Goal: Transaction & Acquisition: Download file/media

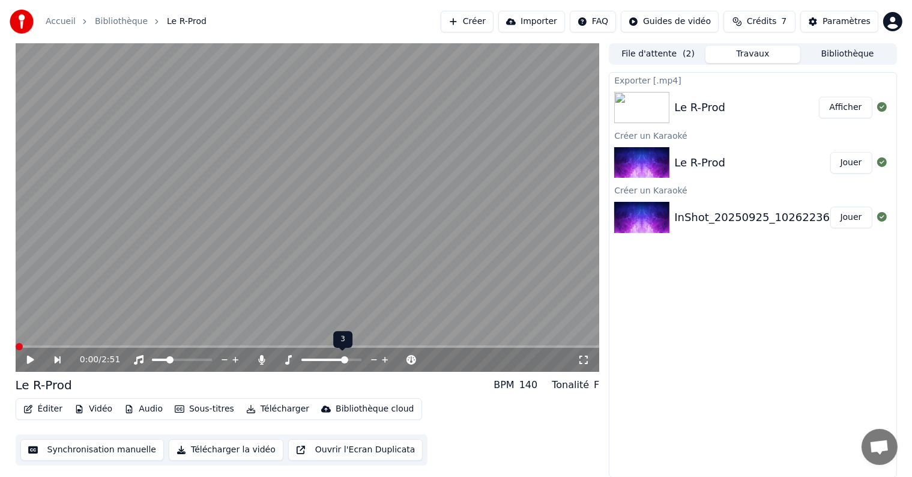
click at [344, 360] on span at bounding box center [331, 359] width 60 height 2
click at [361, 358] on span at bounding box center [357, 359] width 7 height 7
click at [35, 360] on icon at bounding box center [39, 360] width 28 height 10
click at [17, 346] on span at bounding box center [18, 346] width 4 height 2
click at [30, 363] on icon at bounding box center [39, 360] width 28 height 10
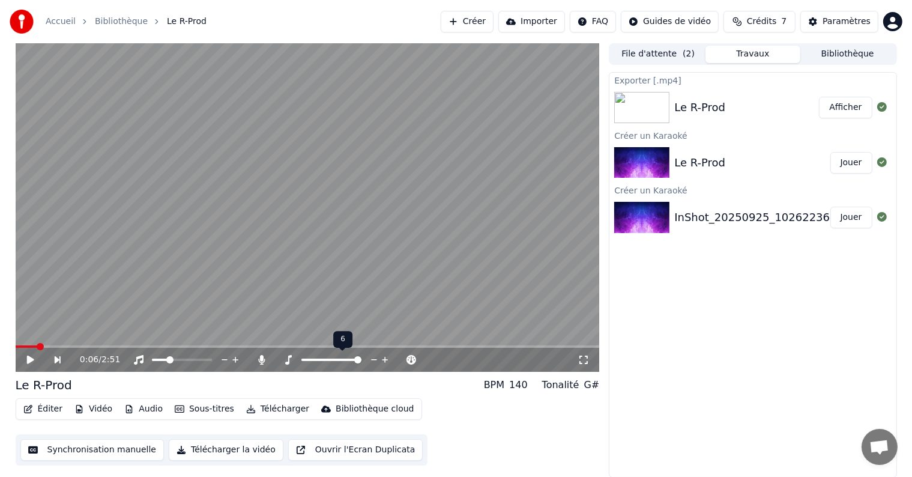
click at [303, 359] on span at bounding box center [331, 359] width 60 height 2
click at [29, 356] on icon at bounding box center [39, 360] width 28 height 10
click at [19, 352] on div "0:07 / 2:51" at bounding box center [308, 360] width 584 height 24
click at [22, 348] on span at bounding box center [19, 346] width 7 height 2
click at [329, 358] on span at bounding box center [331, 359] width 60 height 2
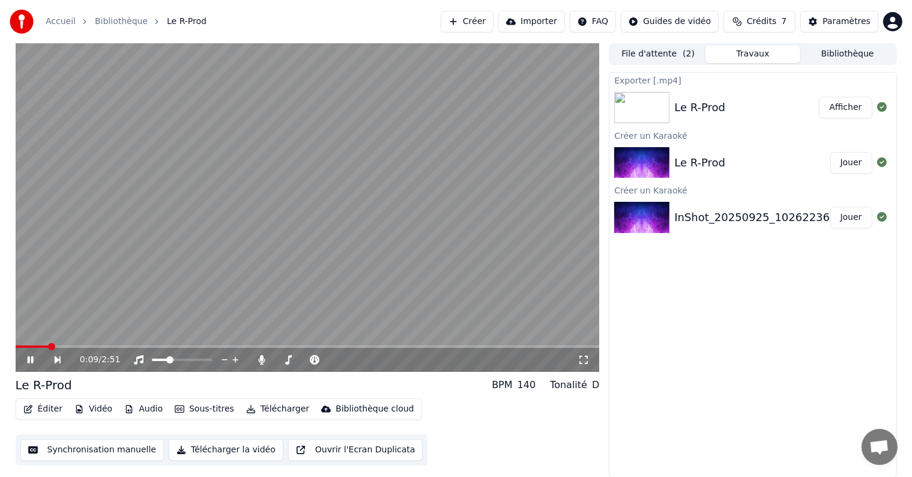
click at [34, 362] on icon at bounding box center [39, 360] width 28 height 10
click at [188, 361] on div at bounding box center [193, 360] width 97 height 12
click at [185, 360] on span at bounding box center [182, 359] width 60 height 2
click at [31, 361] on icon at bounding box center [29, 359] width 7 height 8
click at [192, 360] on span at bounding box center [182, 359] width 60 height 2
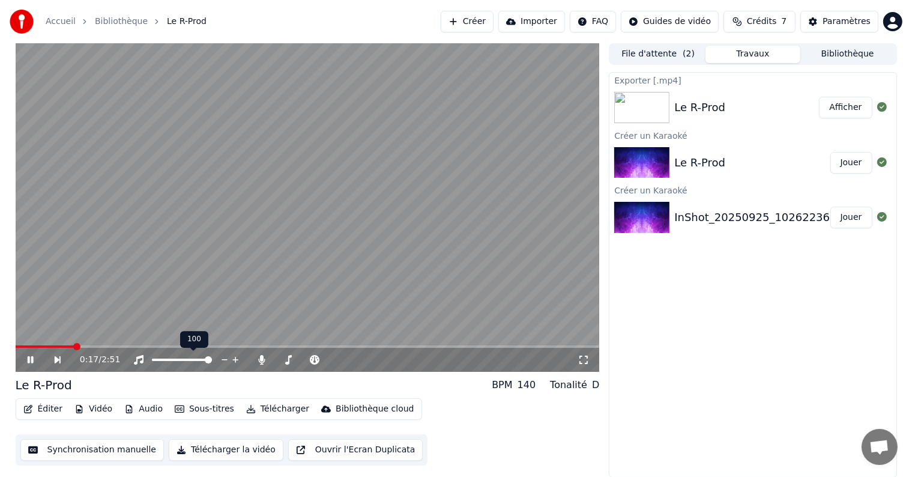
click at [212, 358] on span at bounding box center [208, 359] width 7 height 7
click at [32, 358] on icon at bounding box center [30, 359] width 6 height 7
click at [41, 409] on button "Éditer" at bounding box center [43, 408] width 49 height 17
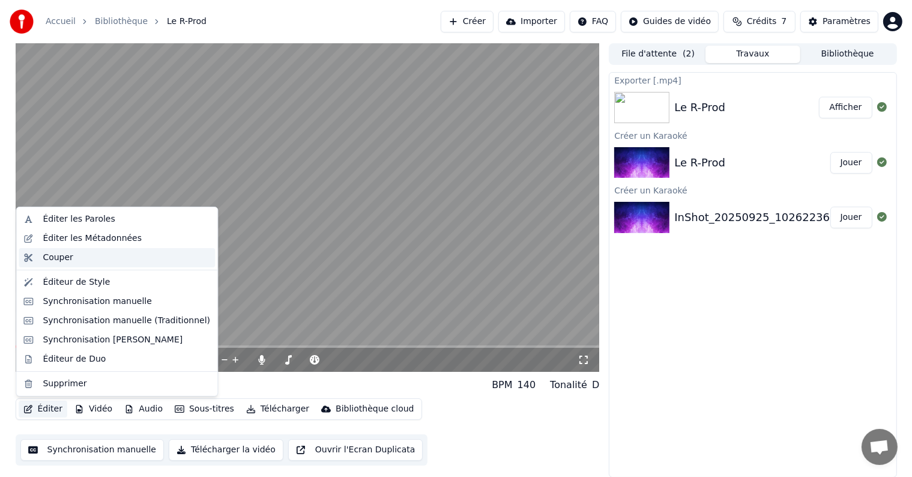
click at [61, 257] on div "Couper" at bounding box center [58, 257] width 30 height 12
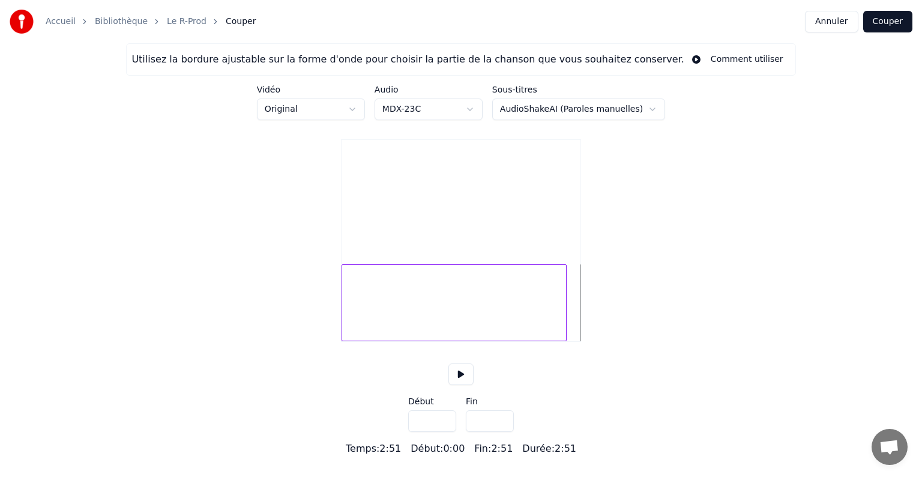
click at [563, 329] on div at bounding box center [564, 303] width 4 height 76
click at [558, 329] on div at bounding box center [560, 303] width 4 height 76
type input "*****"
click at [462, 385] on button at bounding box center [460, 374] width 25 height 22
click at [630, 331] on div "Utilisez la bordure ajustable sur la forme d'onde pour choisir la partie de la …" at bounding box center [461, 249] width 922 height 412
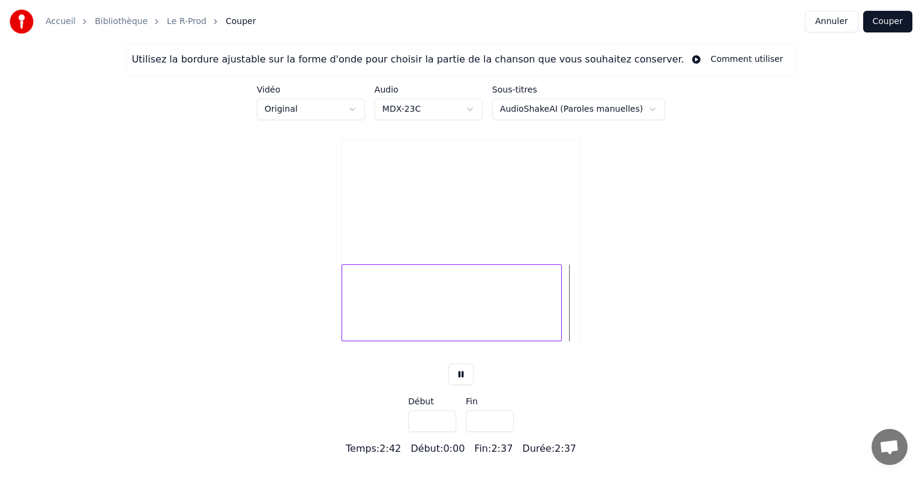
drag, startPoint x: 630, startPoint y: 331, endPoint x: 536, endPoint y: 330, distance: 94.2
click at [536, 330] on div "Utilisez la bordure ajustable sur la forme d'onde pour choisir la partie de la …" at bounding box center [461, 249] width 922 height 412
click at [536, 330] on div at bounding box center [452, 302] width 220 height 77
click at [549, 330] on div at bounding box center [452, 302] width 220 height 77
click at [468, 384] on button at bounding box center [460, 374] width 25 height 22
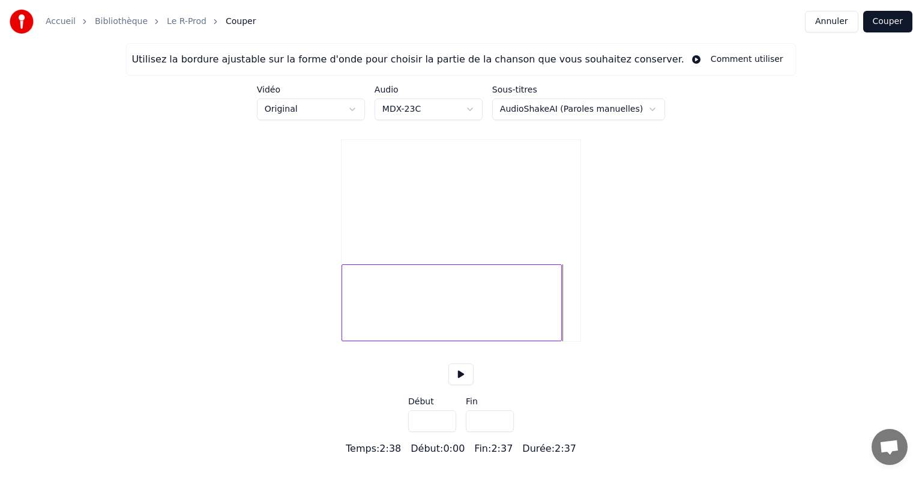
click at [557, 341] on div at bounding box center [452, 302] width 220 height 77
click at [558, 340] on div at bounding box center [560, 303] width 4 height 76
click at [555, 341] on div at bounding box center [452, 302] width 220 height 77
type input "***"
click at [561, 316] on div at bounding box center [563, 303] width 4 height 76
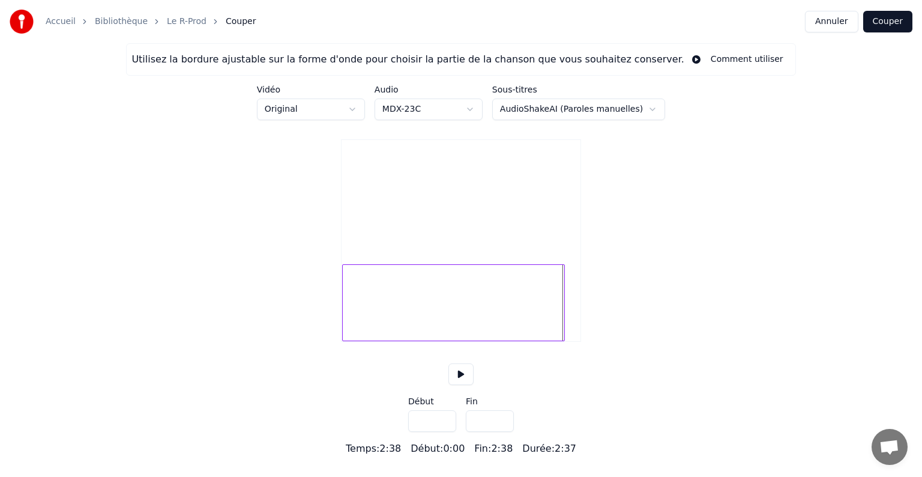
type input "*****"
click at [622, 319] on div "Utilisez la bordure ajustable sur la forme d'onde pour choisir la partie de la …" at bounding box center [461, 249] width 922 height 412
click at [549, 326] on div at bounding box center [453, 302] width 223 height 77
click at [558, 327] on div at bounding box center [453, 302] width 223 height 77
click at [462, 385] on button at bounding box center [460, 374] width 25 height 22
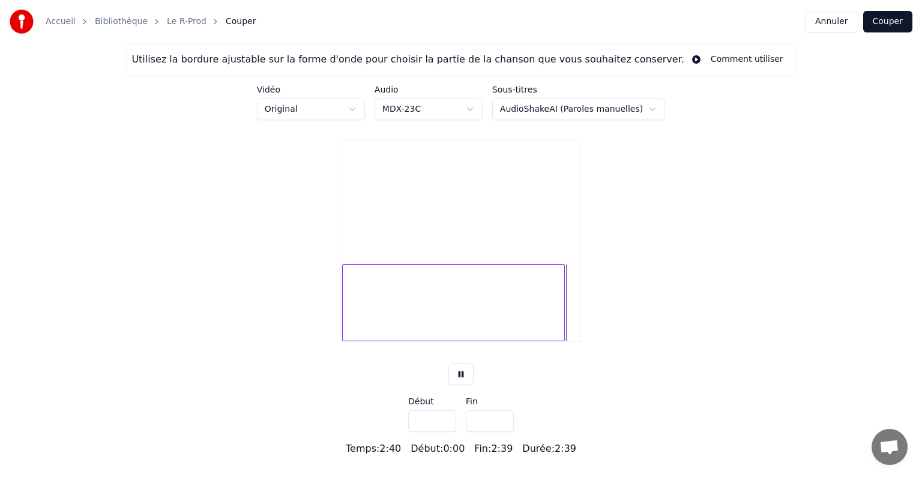
click at [463, 382] on button at bounding box center [460, 374] width 25 height 22
click at [874, 25] on button "Couper" at bounding box center [887, 22] width 49 height 22
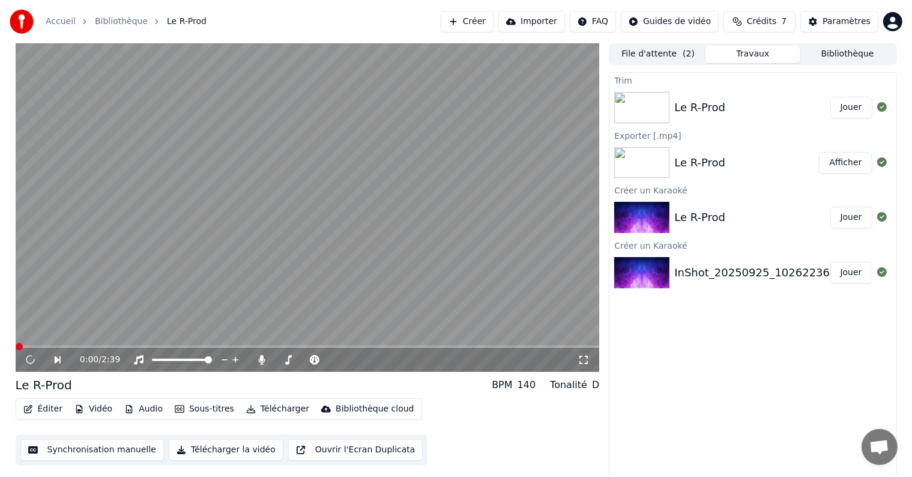
click at [297, 266] on video at bounding box center [308, 207] width 584 height 328
click at [469, 345] on video at bounding box center [308, 207] width 584 height 328
click at [485, 345] on span at bounding box center [308, 346] width 584 height 2
click at [561, 346] on span at bounding box center [308, 346] width 584 height 2
click at [29, 363] on icon at bounding box center [39, 360] width 28 height 10
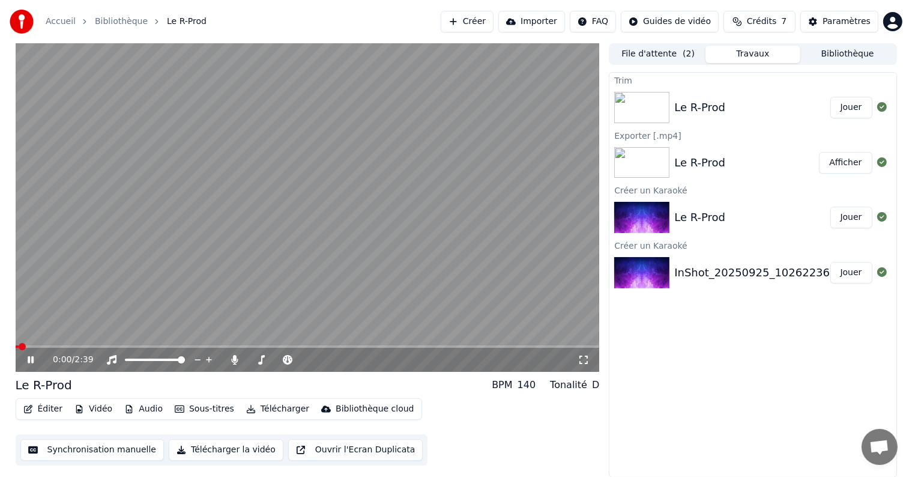
click at [34, 358] on icon at bounding box center [39, 360] width 28 height 10
click at [28, 346] on span at bounding box center [308, 346] width 584 height 2
click at [28, 346] on span at bounding box center [23, 346] width 14 height 2
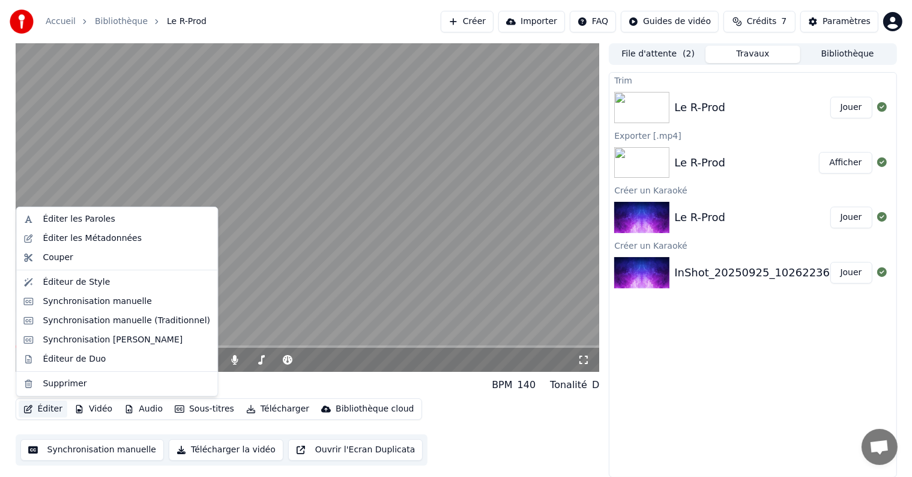
click at [52, 408] on button "Éditer" at bounding box center [43, 408] width 49 height 17
click at [780, 322] on div "Trim Le R-Prod Jouer Exporter [.mp4] Le R-Prod Afficher Créer un Karaoké Le R-P…" at bounding box center [752, 274] width 287 height 405
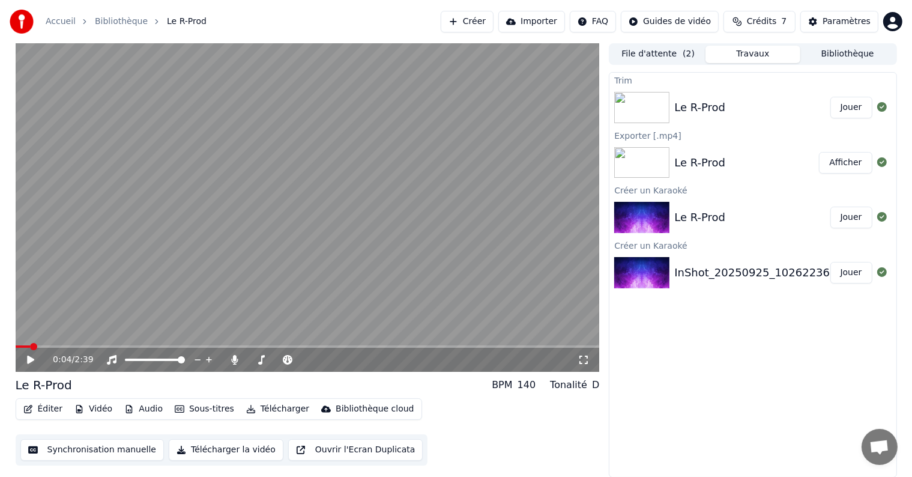
click at [689, 118] on div "Le R-Prod Jouer" at bounding box center [752, 107] width 286 height 41
click at [847, 103] on button "Jouer" at bounding box center [851, 108] width 42 height 22
click at [581, 348] on span at bounding box center [308, 346] width 584 height 2
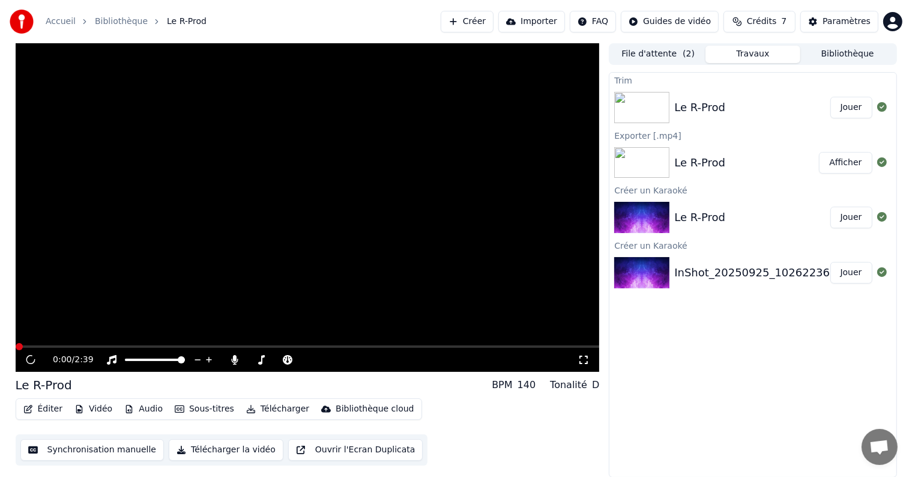
click at [33, 366] on div "0:00 / 2:39" at bounding box center [308, 360] width 584 height 24
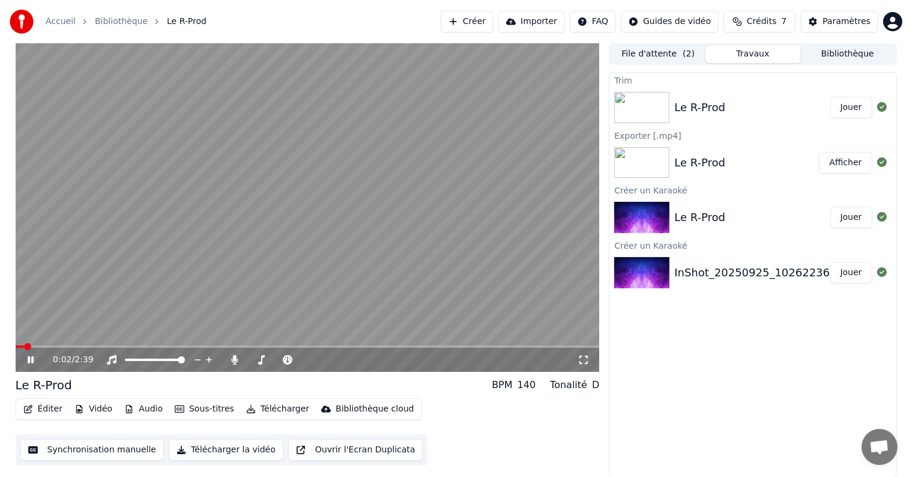
click at [31, 361] on icon at bounding box center [31, 359] width 6 height 7
click at [233, 453] on button "Télécharger la vidéo" at bounding box center [226, 450] width 115 height 22
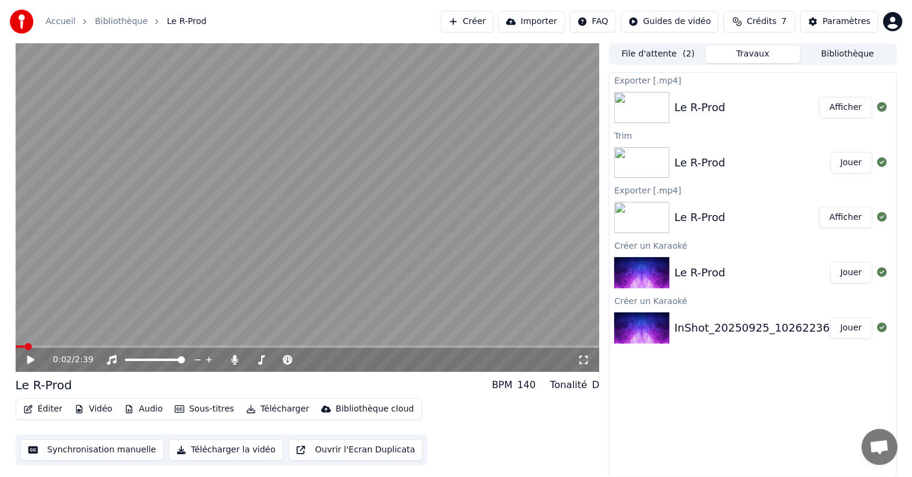
click at [840, 103] on button "Afficher" at bounding box center [845, 108] width 53 height 22
